Goal: Complete application form

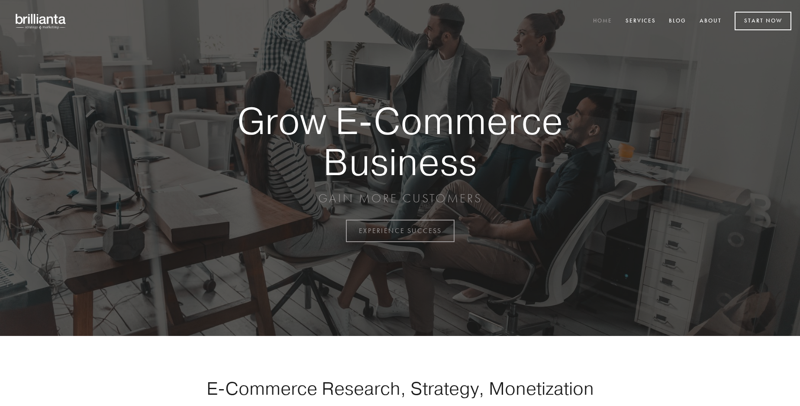
scroll to position [2269, 0]
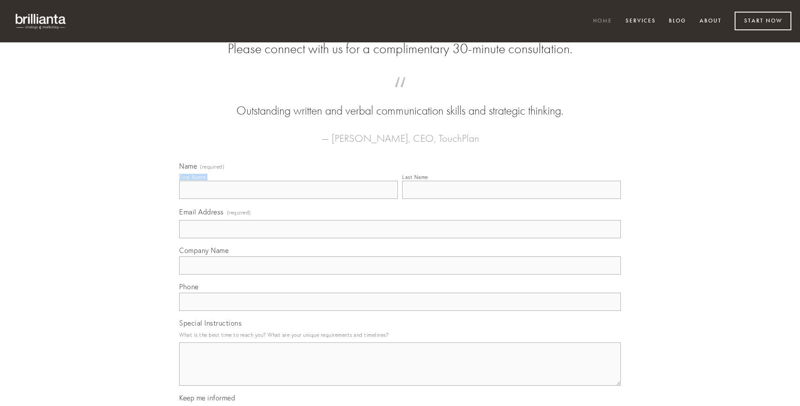
type input "[PERSON_NAME]"
click at [511, 199] on input "Last Name" at bounding box center [511, 190] width 219 height 18
type input "[PERSON_NAME]"
click at [400, 238] on input "Email Address (required)" at bounding box center [399, 229] width 441 height 18
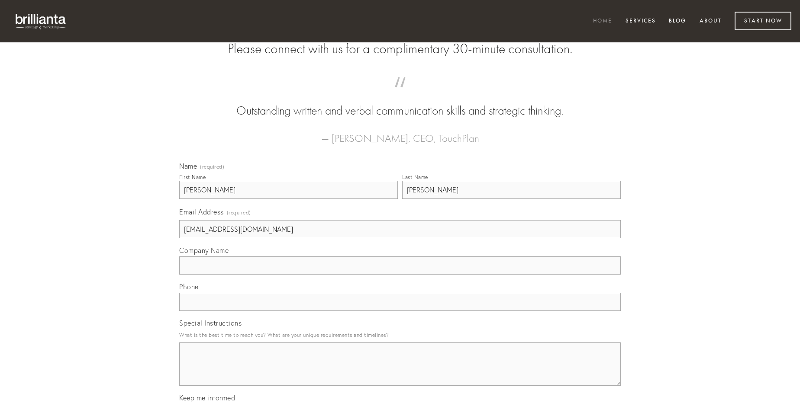
type input "[EMAIL_ADDRESS][DOMAIN_NAME]"
click at [400, 275] on input "Company Name" at bounding box center [399, 266] width 441 height 18
type input "conspergo"
click at [400, 311] on input "text" at bounding box center [399, 302] width 441 height 18
click at [400, 372] on textarea "Special Instructions" at bounding box center [399, 364] width 441 height 43
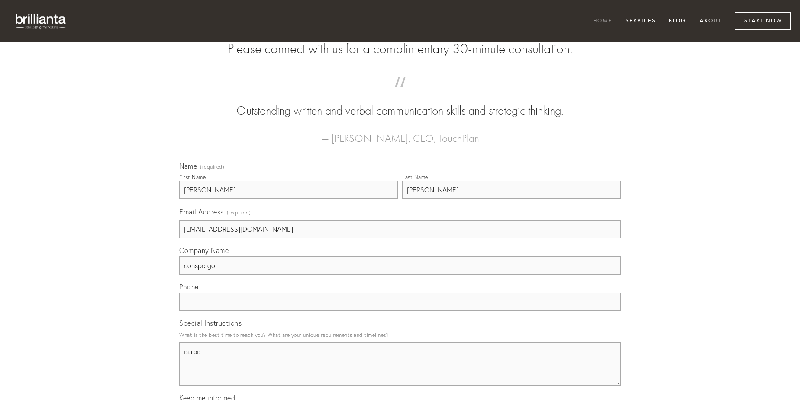
type textarea "carbo"
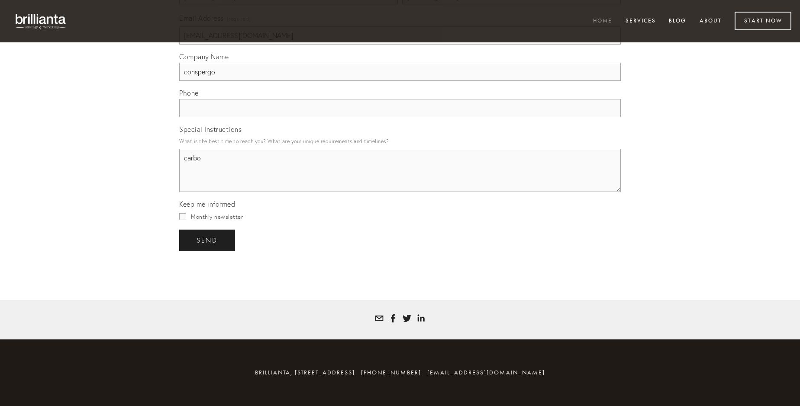
click at [208, 240] on span "send" at bounding box center [206, 241] width 21 height 8
